Goal: Navigation & Orientation: Find specific page/section

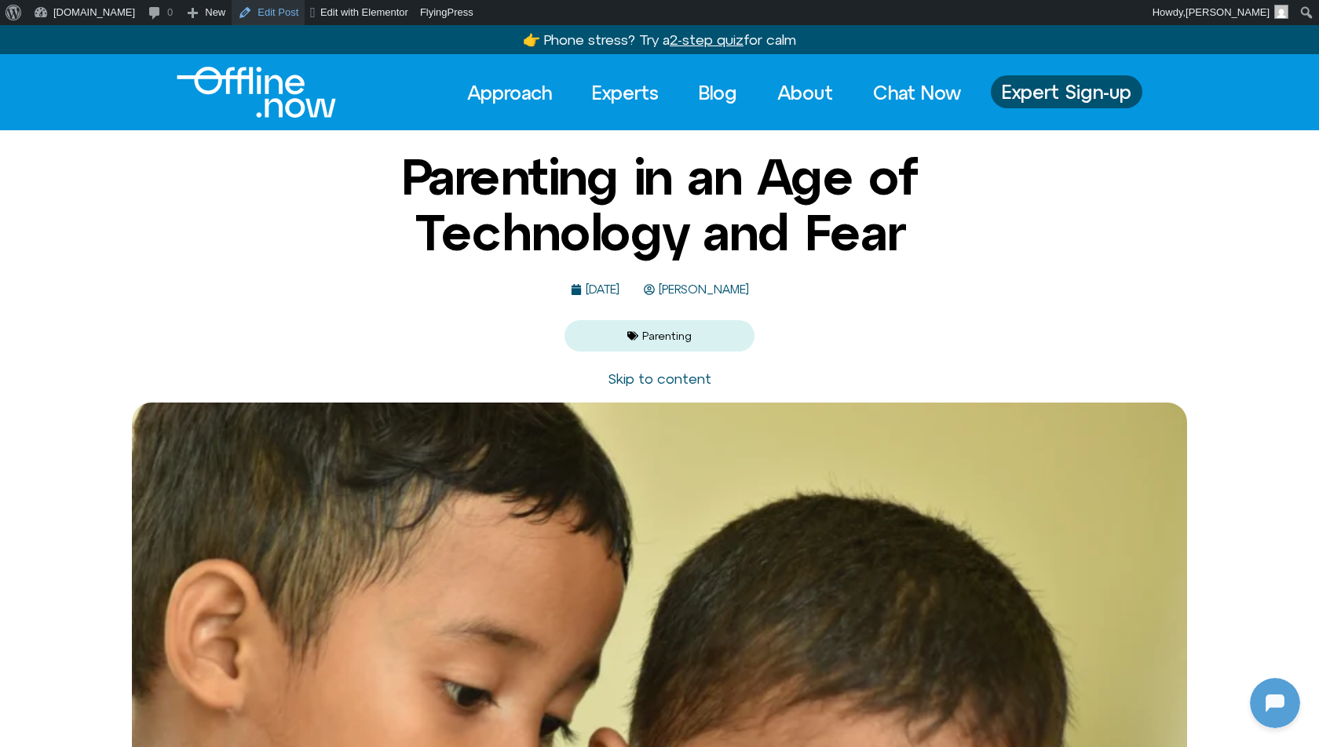
click at [261, 10] on link "Edit Post" at bounding box center [268, 12] width 73 height 25
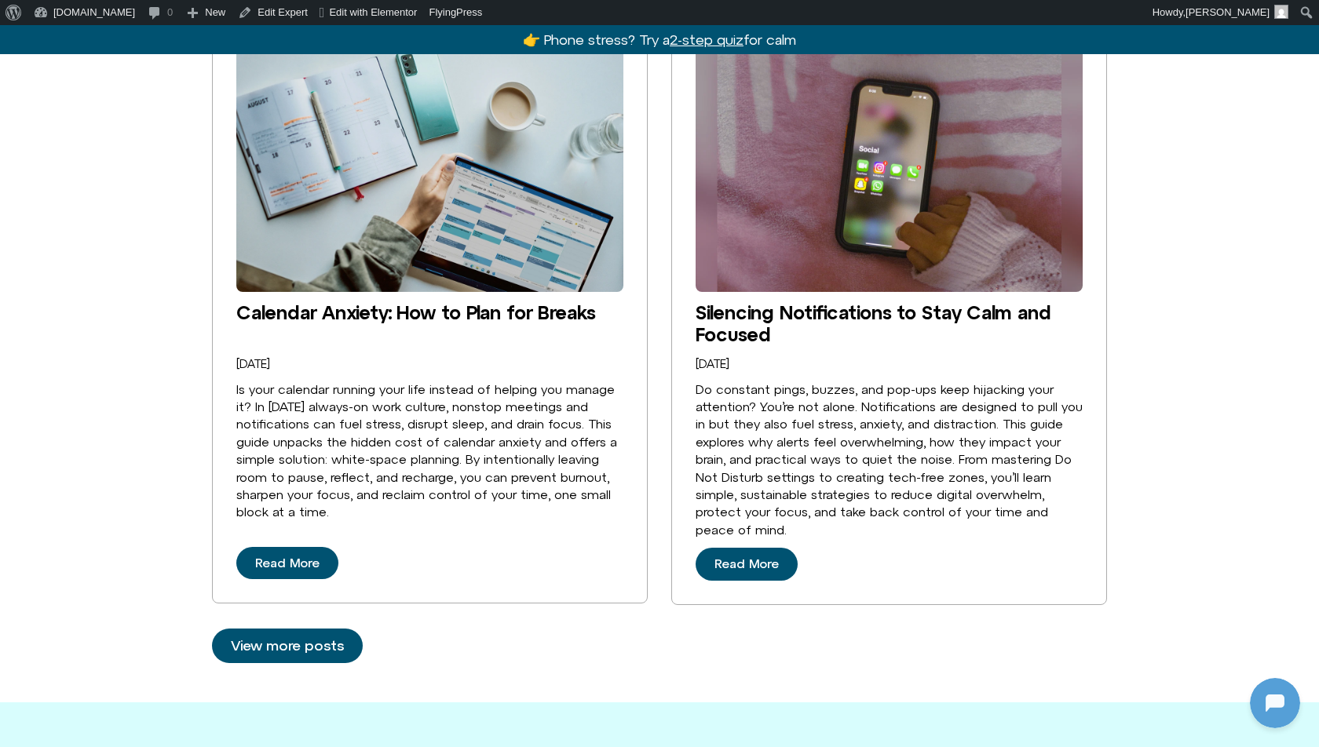
scroll to position [3969, 0]
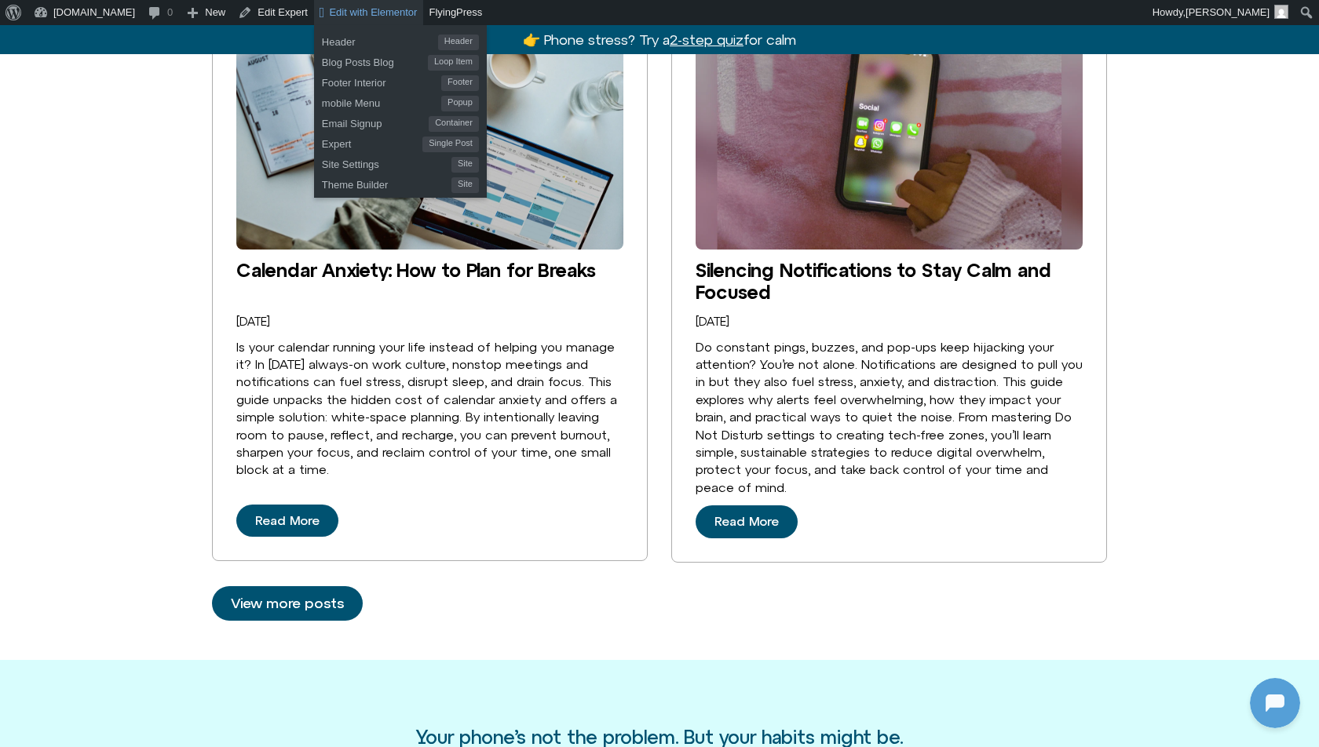
click at [329, 15] on span "Edit with Elementor" at bounding box center [373, 12] width 88 height 12
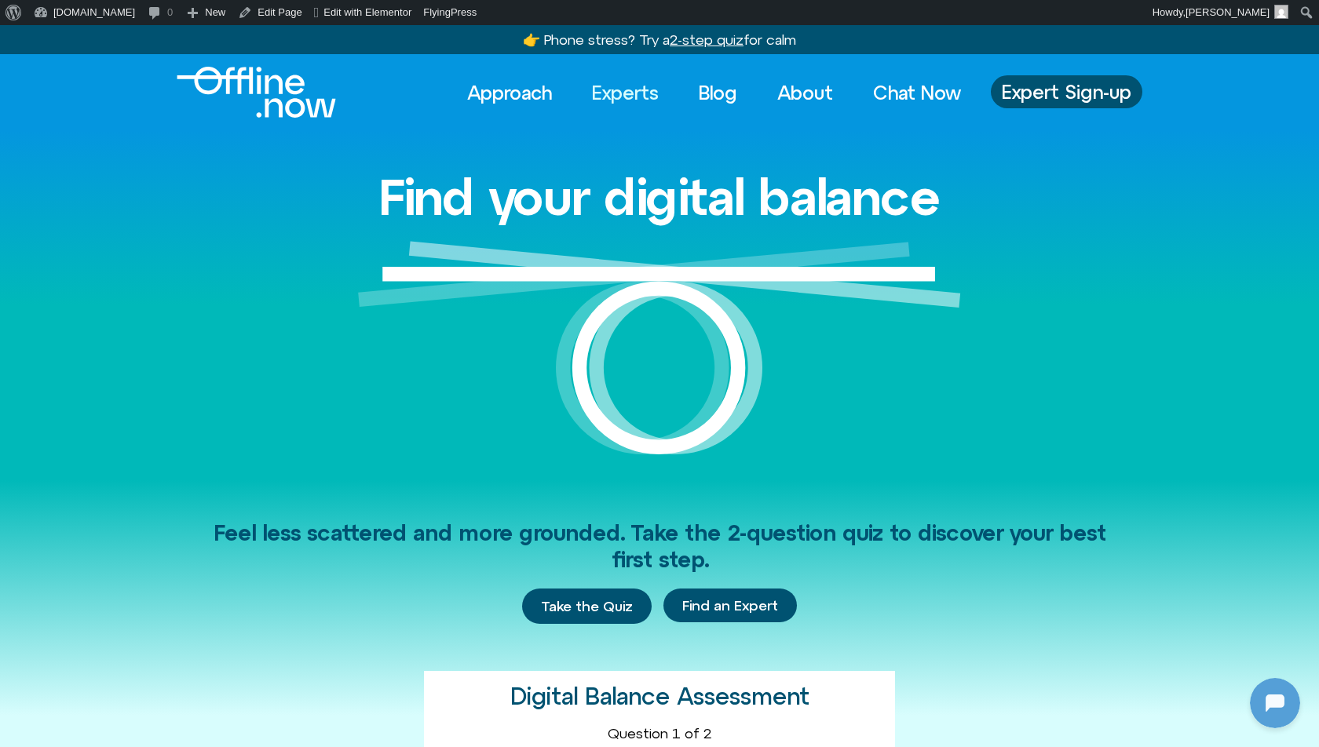
click at [649, 87] on link "Experts" at bounding box center [625, 92] width 95 height 35
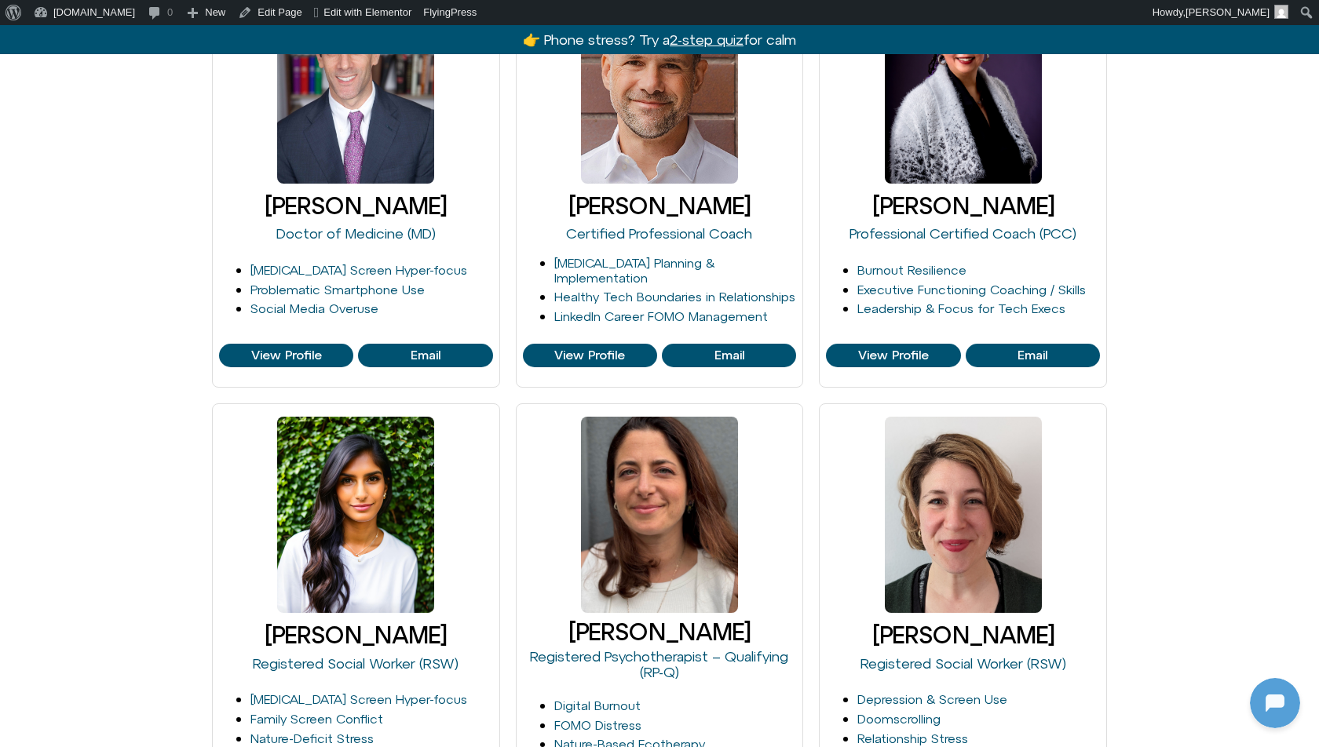
scroll to position [794, 0]
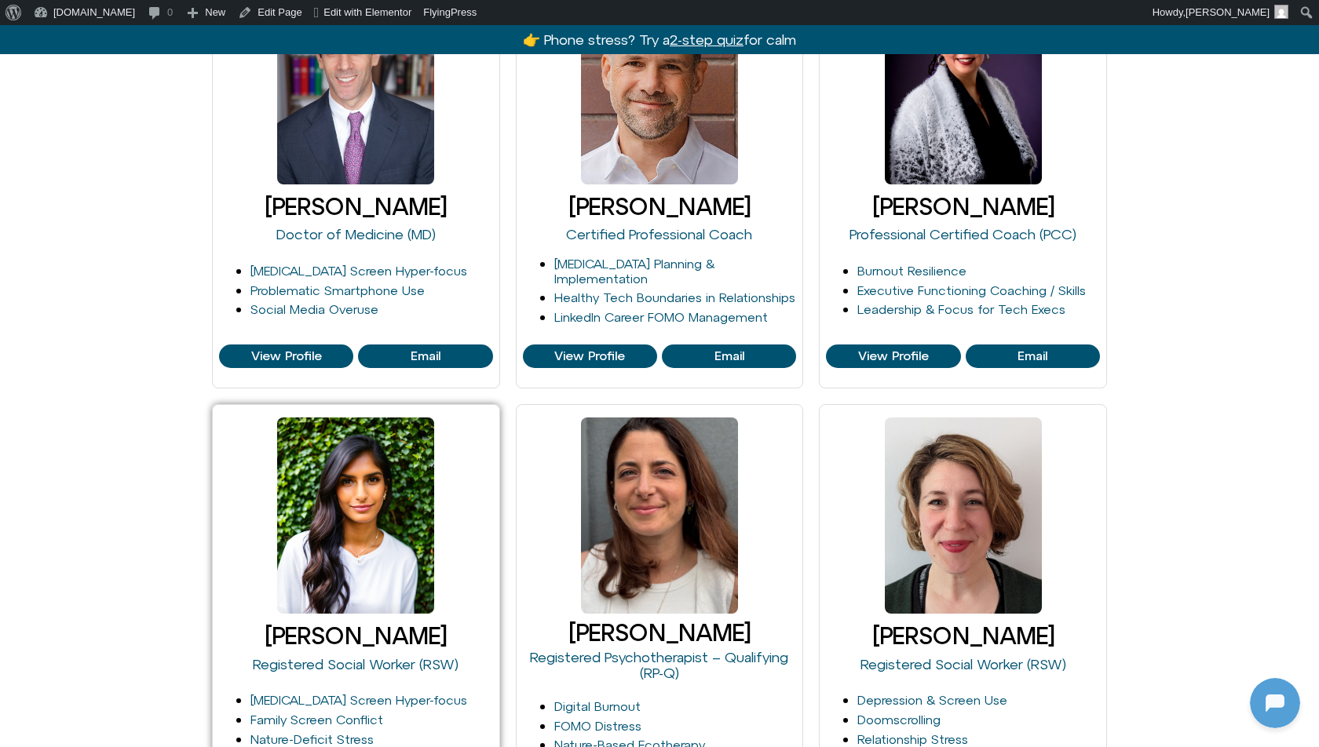
click at [372, 588] on div at bounding box center [355, 516] width 157 height 196
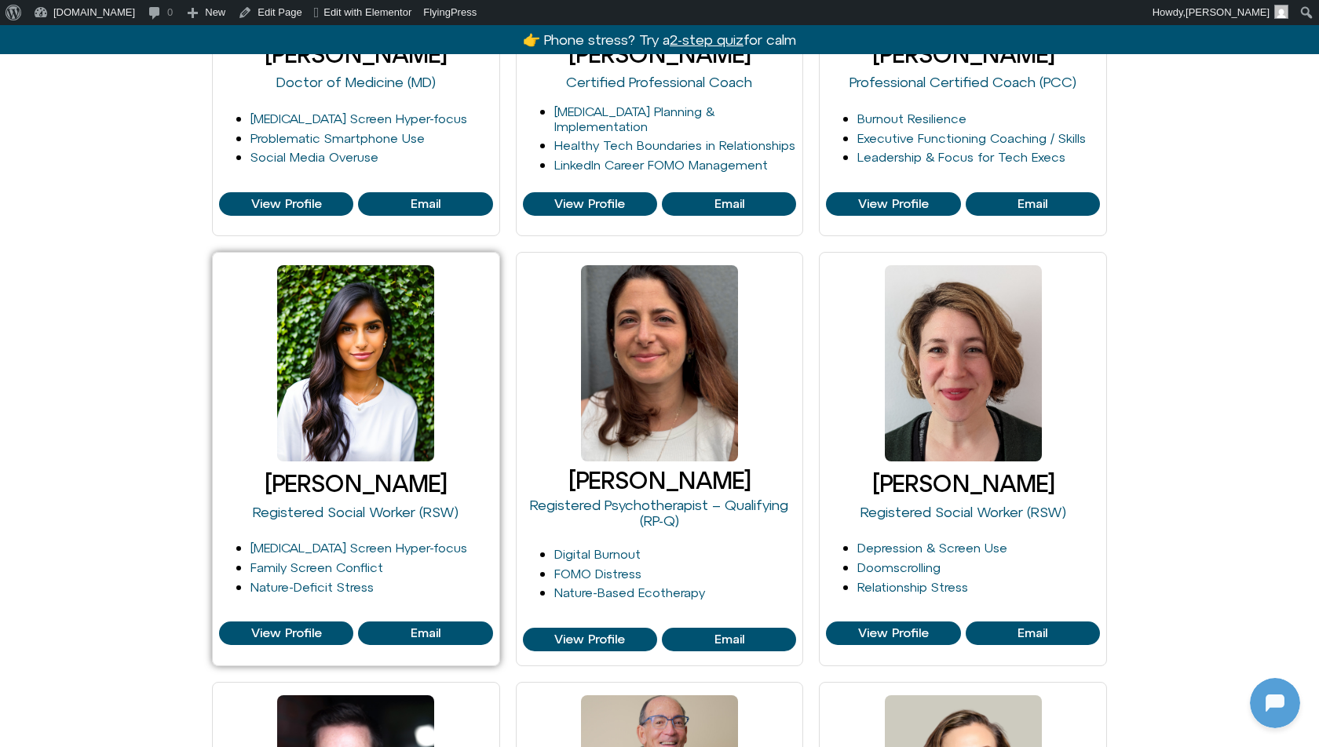
scroll to position [947, 0]
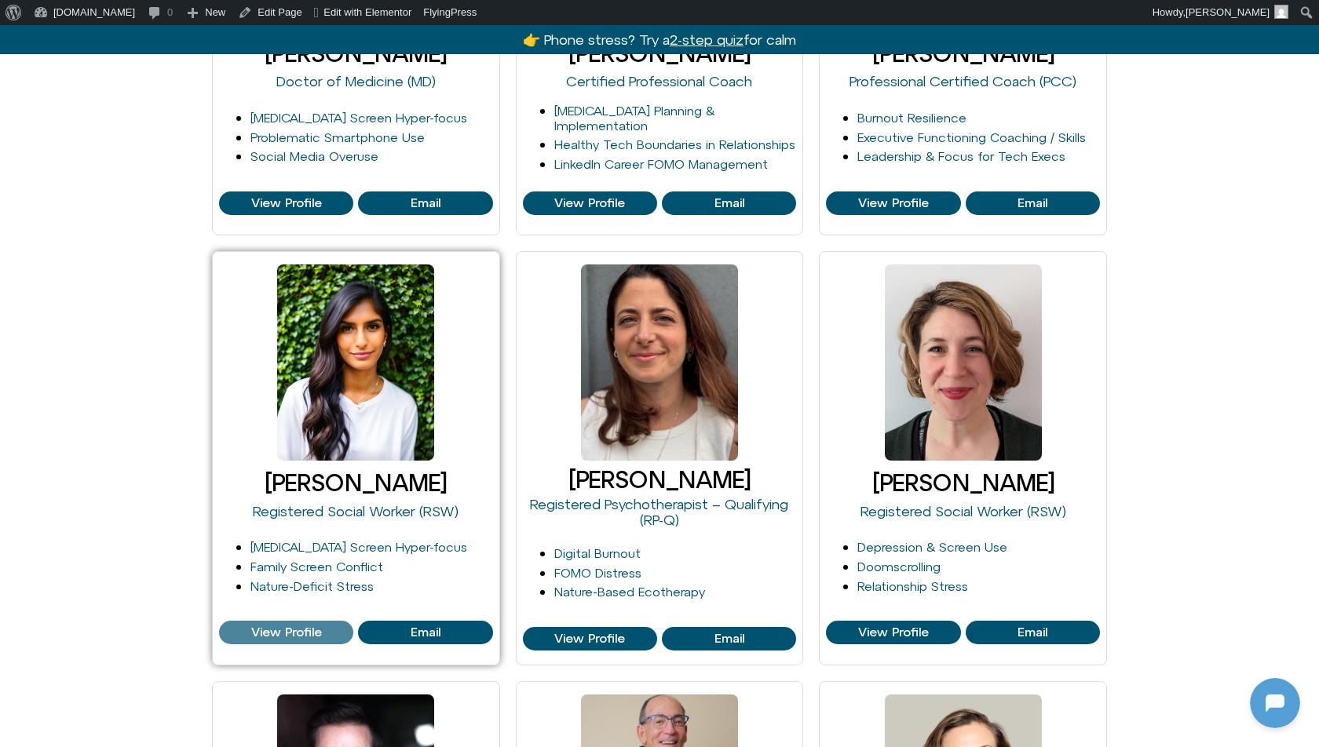
click at [319, 634] on span "View Profile" at bounding box center [286, 633] width 71 height 14
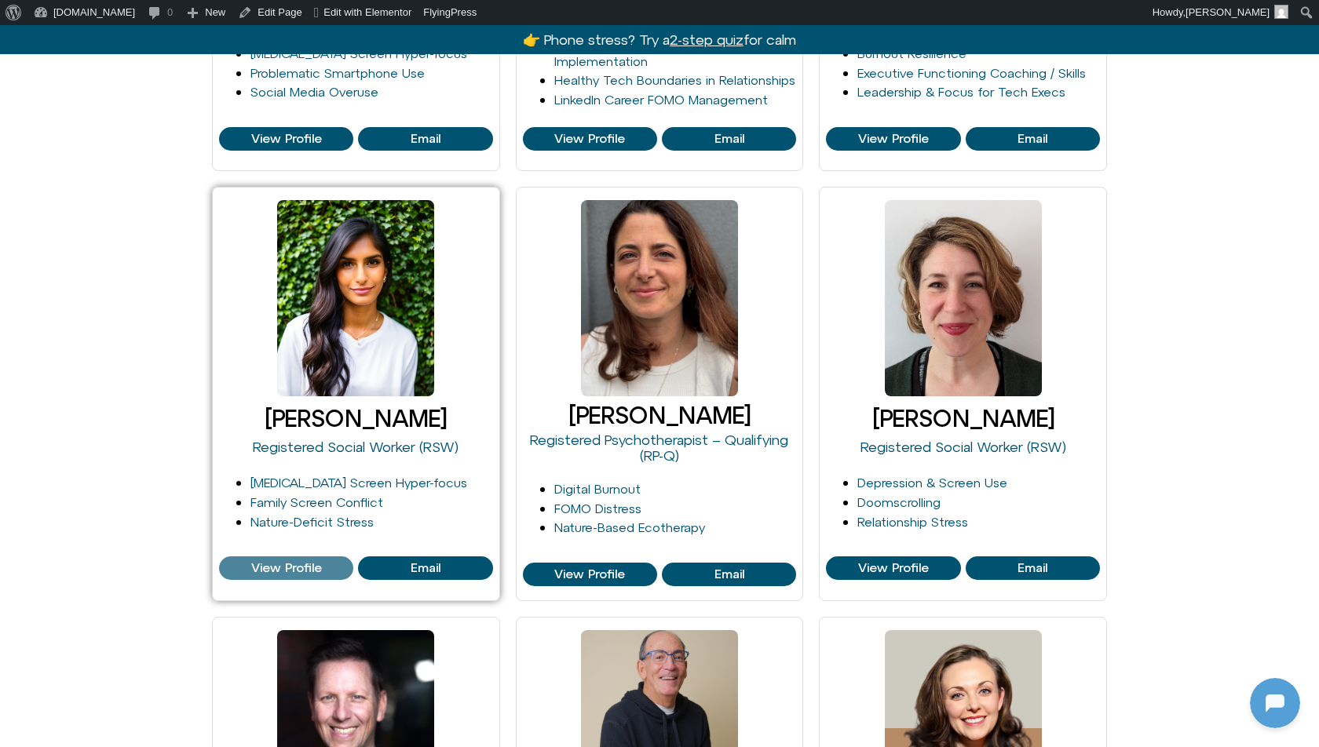
click at [334, 568] on span "View Profile" at bounding box center [286, 568] width 125 height 14
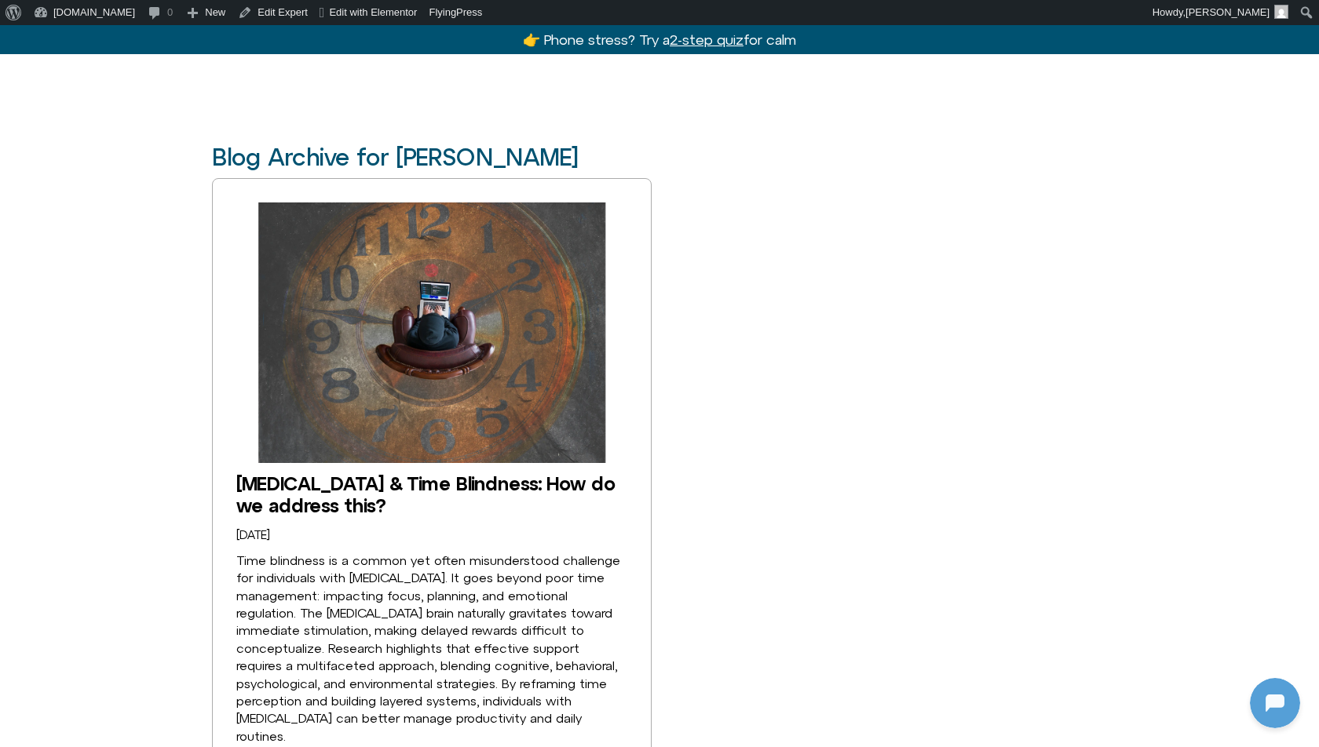
scroll to position [2976, 0]
click at [461, 160] on h3 "Blog Archive for [PERSON_NAME]" at bounding box center [395, 158] width 366 height 26
click at [334, 15] on span "Edit with Elementor" at bounding box center [373, 12] width 88 height 12
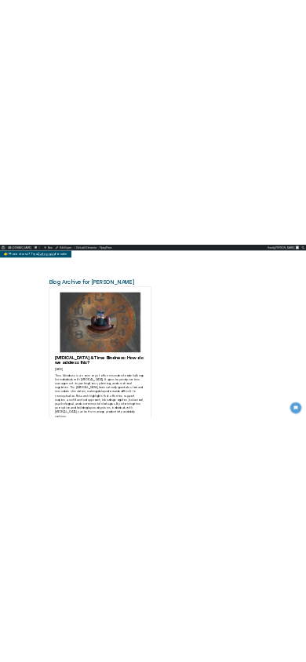
scroll to position [2979, 0]
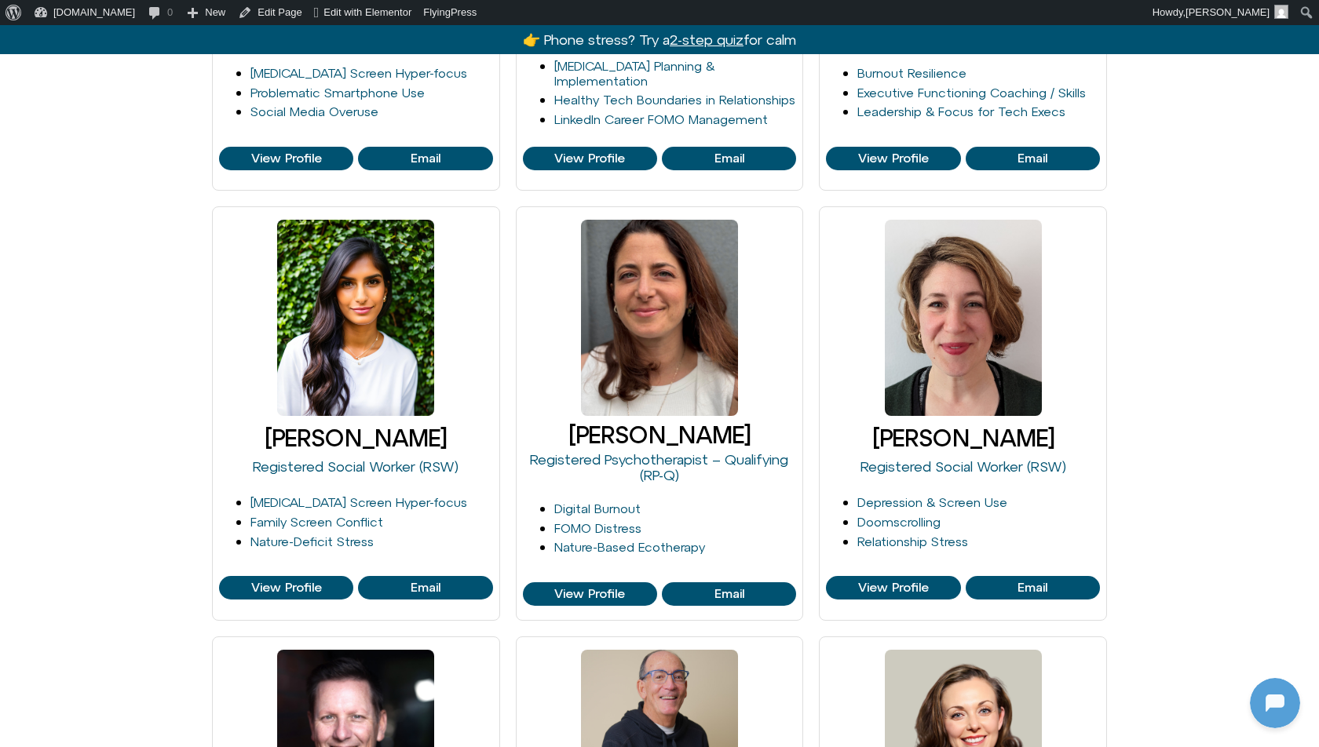
scroll to position [1011, 0]
